Goal: Task Accomplishment & Management: Manage account settings

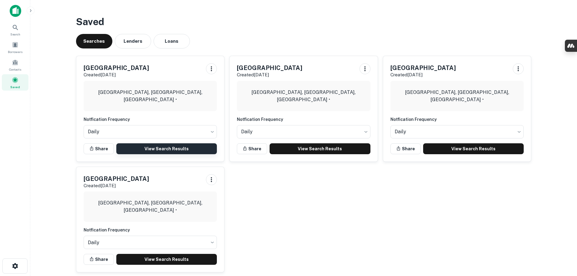
click at [171, 151] on link "View Search Results" at bounding box center [166, 148] width 101 height 11
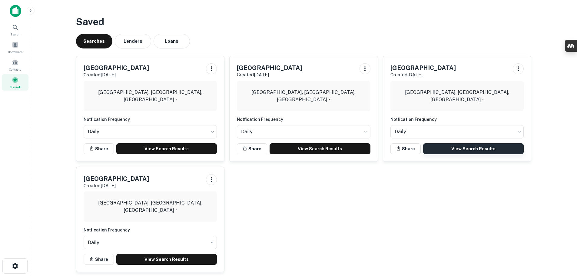
click at [467, 153] on link "View Search Results" at bounding box center [473, 148] width 101 height 11
click at [17, 61] on span at bounding box center [15, 62] width 7 height 7
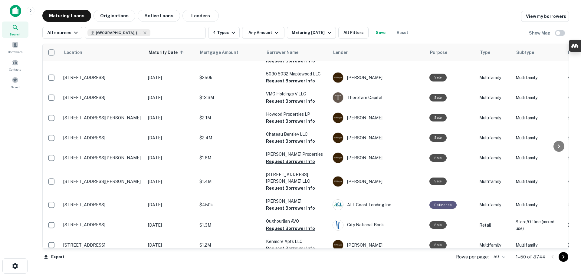
scroll to position [855, 0]
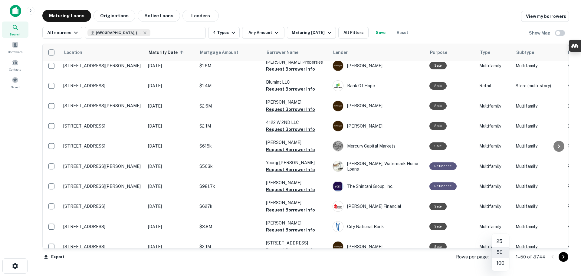
click at [505, 256] on body "Search Borrowers Contacts Saved Maturing Loans Originations Active Loans Lender…" at bounding box center [290, 138] width 581 height 276
click at [502, 263] on li "100" at bounding box center [501, 263] width 18 height 11
type input "***"
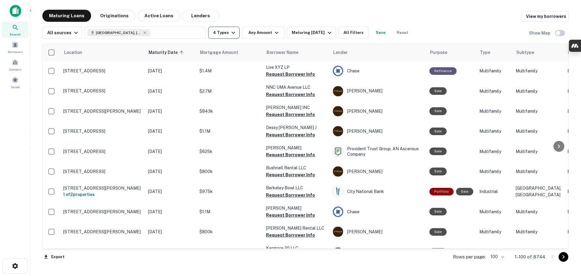
click at [231, 31] on icon "button" at bounding box center [233, 32] width 7 height 7
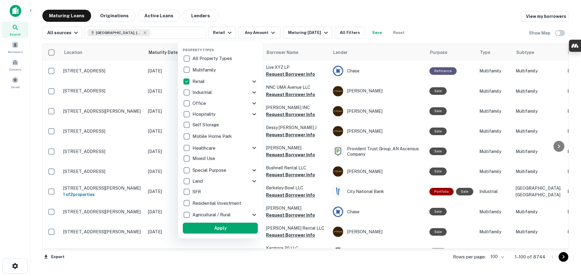
click at [214, 229] on button "Apply" at bounding box center [220, 228] width 75 height 11
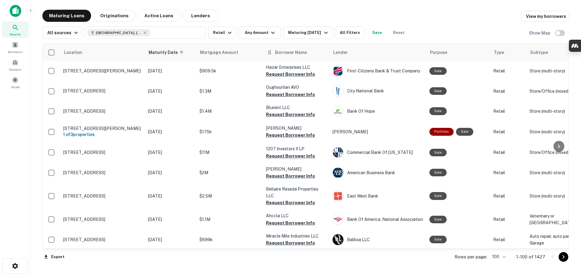
click at [284, 55] on span "Borrower Name" at bounding box center [291, 52] width 32 height 7
click at [270, 54] on icon at bounding box center [270, 52] width 6 height 7
click at [278, 52] on span "Borrower Name" at bounding box center [291, 52] width 32 height 7
click at [297, 54] on span "Borrower Name" at bounding box center [291, 52] width 32 height 7
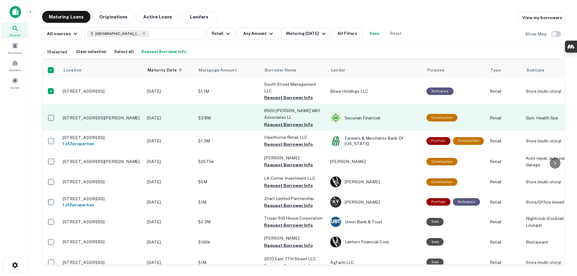
scroll to position [1121, 0]
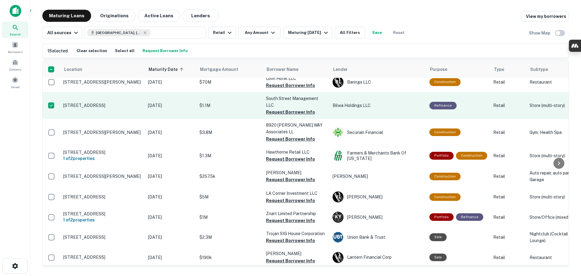
drag, startPoint x: 33, startPoint y: 121, endPoint x: 61, endPoint y: 129, distance: 29.8
click at [129, 129] on main "Maturing Loans Originations Active Loans Lenders View my borrowers All sources …" at bounding box center [305, 138] width 551 height 276
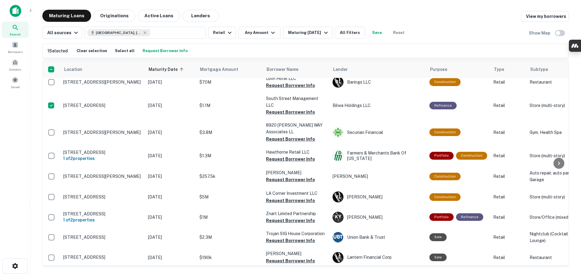
click at [42, 128] on div "Maturing Loans Originations Active Loans Lenders View my borrowers All sources …" at bounding box center [306, 139] width 542 height 258
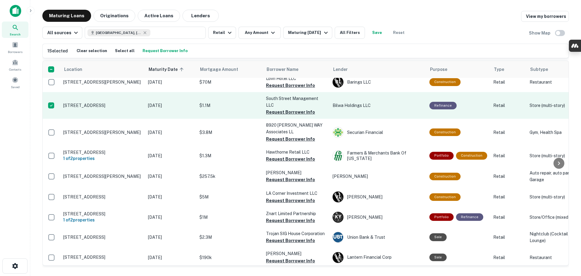
click at [98, 108] on p "271 E South St Long Beach, CA 90805" at bounding box center [102, 105] width 79 height 5
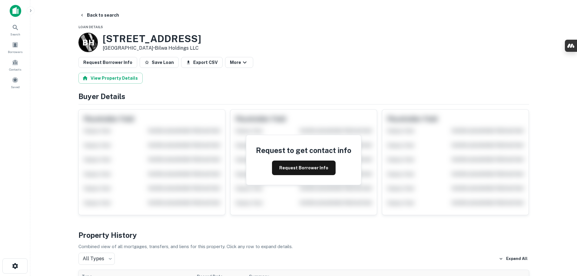
click at [110, 41] on h3 "271 E SOUTH ST" at bounding box center [152, 39] width 98 height 12
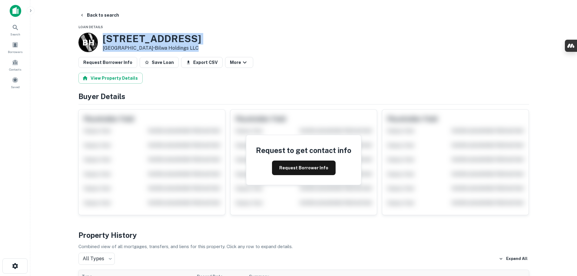
drag, startPoint x: 110, startPoint y: 41, endPoint x: 202, endPoint y: 49, distance: 92.5
click at [201, 49] on div "271 E SOUTH ST Long Beach, CA 90805 • Bilwa Holdings LLC" at bounding box center [152, 42] width 98 height 19
copy div "271 E SOUTH ST Long Beach, CA 90805 • Bilwa Holdings LLC"
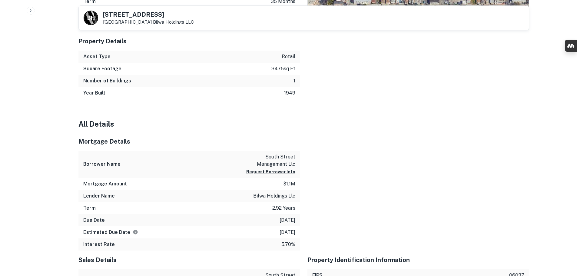
scroll to position [489, 0]
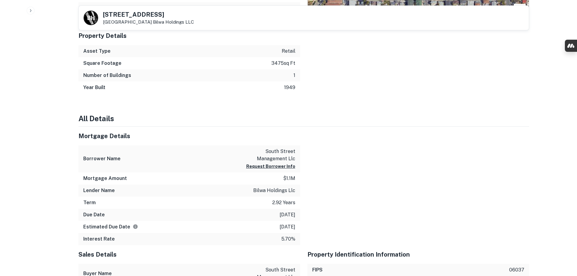
click at [280, 154] on p "south street management llc" at bounding box center [268, 155] width 55 height 15
click at [314, 155] on div at bounding box center [414, 186] width 229 height 118
click at [274, 192] on p "bilwa holdings llc" at bounding box center [274, 190] width 42 height 7
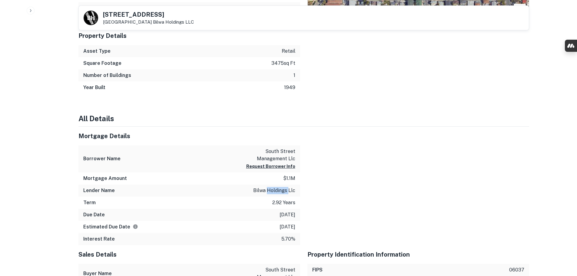
click at [274, 192] on p "bilwa holdings llc" at bounding box center [274, 190] width 42 height 7
click at [290, 204] on p "2.92 years" at bounding box center [283, 202] width 23 height 7
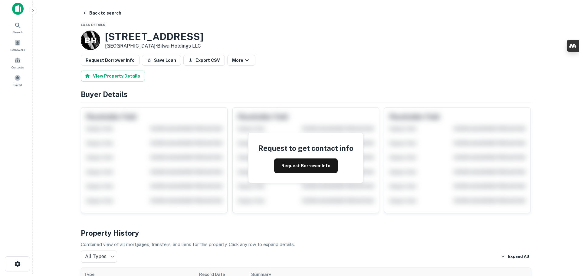
scroll to position [0, 0]
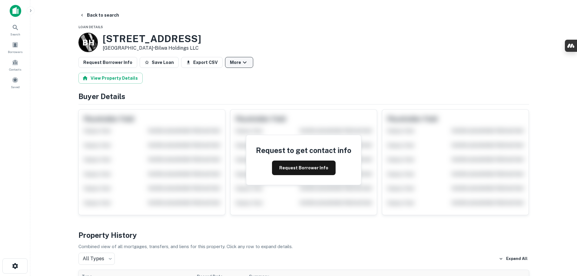
click at [237, 58] on button "More" at bounding box center [239, 62] width 28 height 11
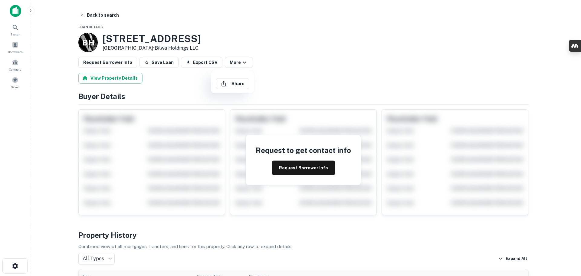
click at [273, 61] on div at bounding box center [290, 138] width 581 height 276
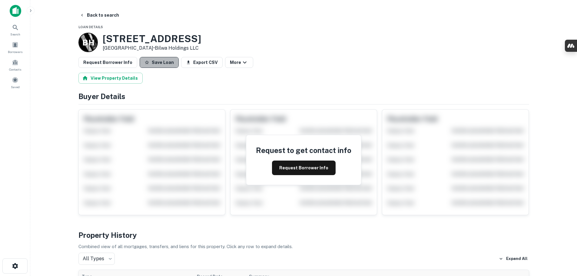
click at [158, 65] on button "Save Loan" at bounding box center [159, 62] width 39 height 11
click at [85, 14] on button "Back to search" at bounding box center [99, 15] width 44 height 11
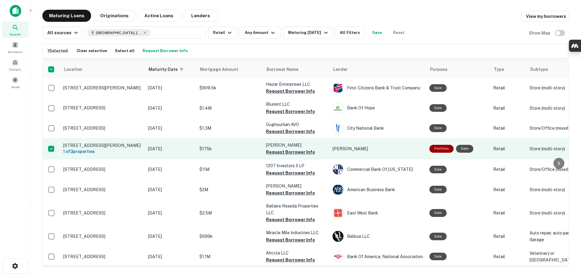
click at [91, 146] on p "1817 E Slauson Ave Los Angeles, CA 90058" at bounding box center [102, 145] width 79 height 5
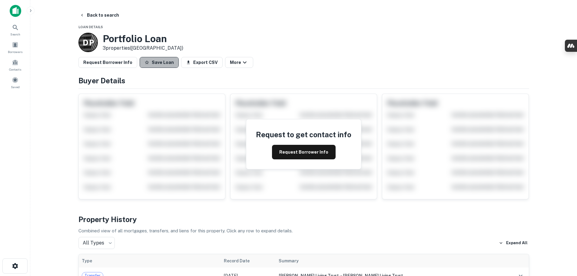
click at [163, 64] on button "Save Loan" at bounding box center [159, 62] width 39 height 11
click at [81, 15] on icon "button" at bounding box center [82, 15] width 5 height 5
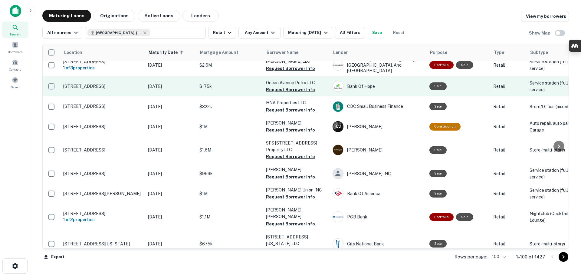
scroll to position [515, 0]
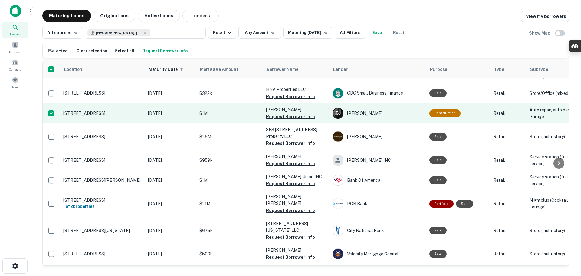
click at [91, 116] on p "1044 W Gladstone St Azusa, CA 91702" at bounding box center [102, 113] width 79 height 5
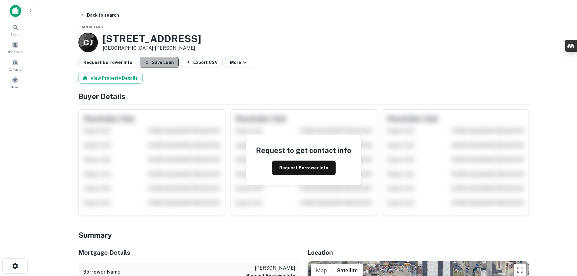
click at [157, 65] on button "Save Loan" at bounding box center [159, 62] width 39 height 11
click at [82, 15] on icon "button" at bounding box center [82, 15] width 5 height 5
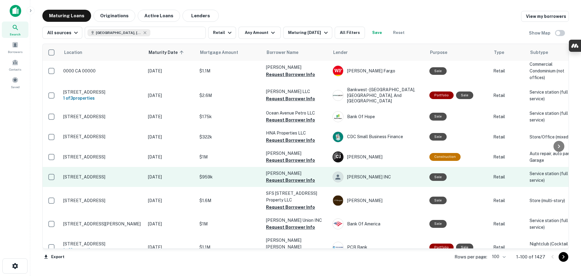
scroll to position [606, 0]
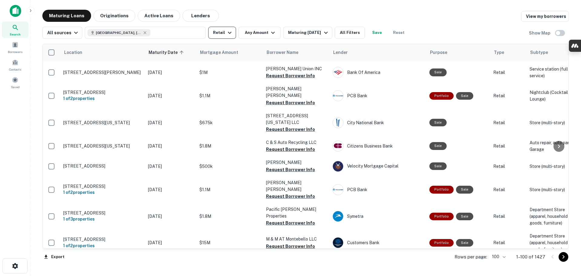
click at [226, 36] on icon "button" at bounding box center [229, 32] width 7 height 7
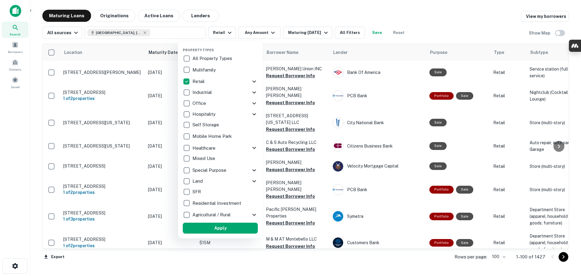
click at [18, 14] on div at bounding box center [290, 138] width 581 height 276
click at [14, 8] on div at bounding box center [290, 138] width 581 height 276
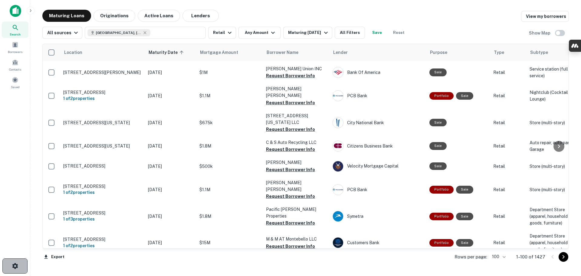
click at [19, 266] on button "button" at bounding box center [14, 265] width 25 height 15
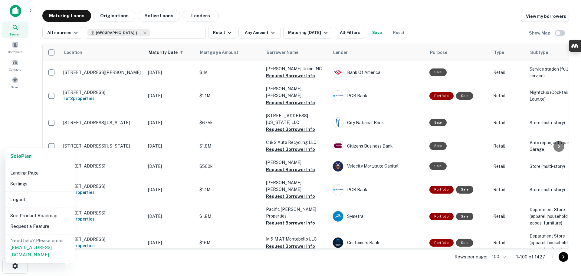
click at [26, 198] on li "Logout" at bounding box center [40, 199] width 65 height 11
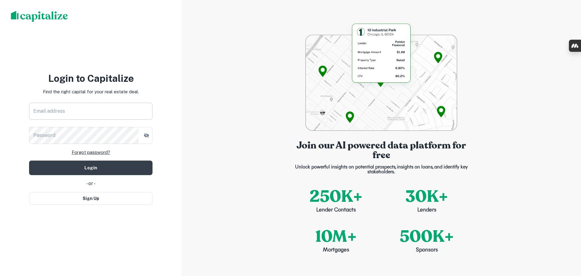
type input "**********"
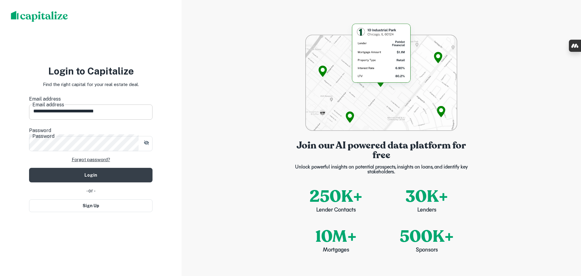
click at [91, 111] on input "**********" at bounding box center [91, 111] width 124 height 17
click at [84, 109] on input "**********" at bounding box center [91, 111] width 124 height 17
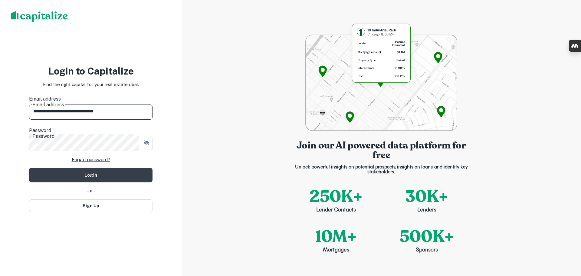
click at [84, 109] on input "**********" at bounding box center [91, 111] width 124 height 17
drag, startPoint x: 147, startPoint y: 141, endPoint x: 148, endPoint y: 137, distance: 3.9
click at [147, 138] on div "Password" at bounding box center [91, 142] width 124 height 17
click at [148, 140] on icon "button" at bounding box center [146, 142] width 5 height 5
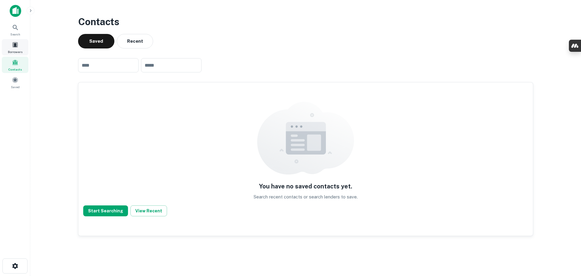
click at [24, 44] on div "Borrowers" at bounding box center [15, 47] width 27 height 16
